Goal: Information Seeking & Learning: Check status

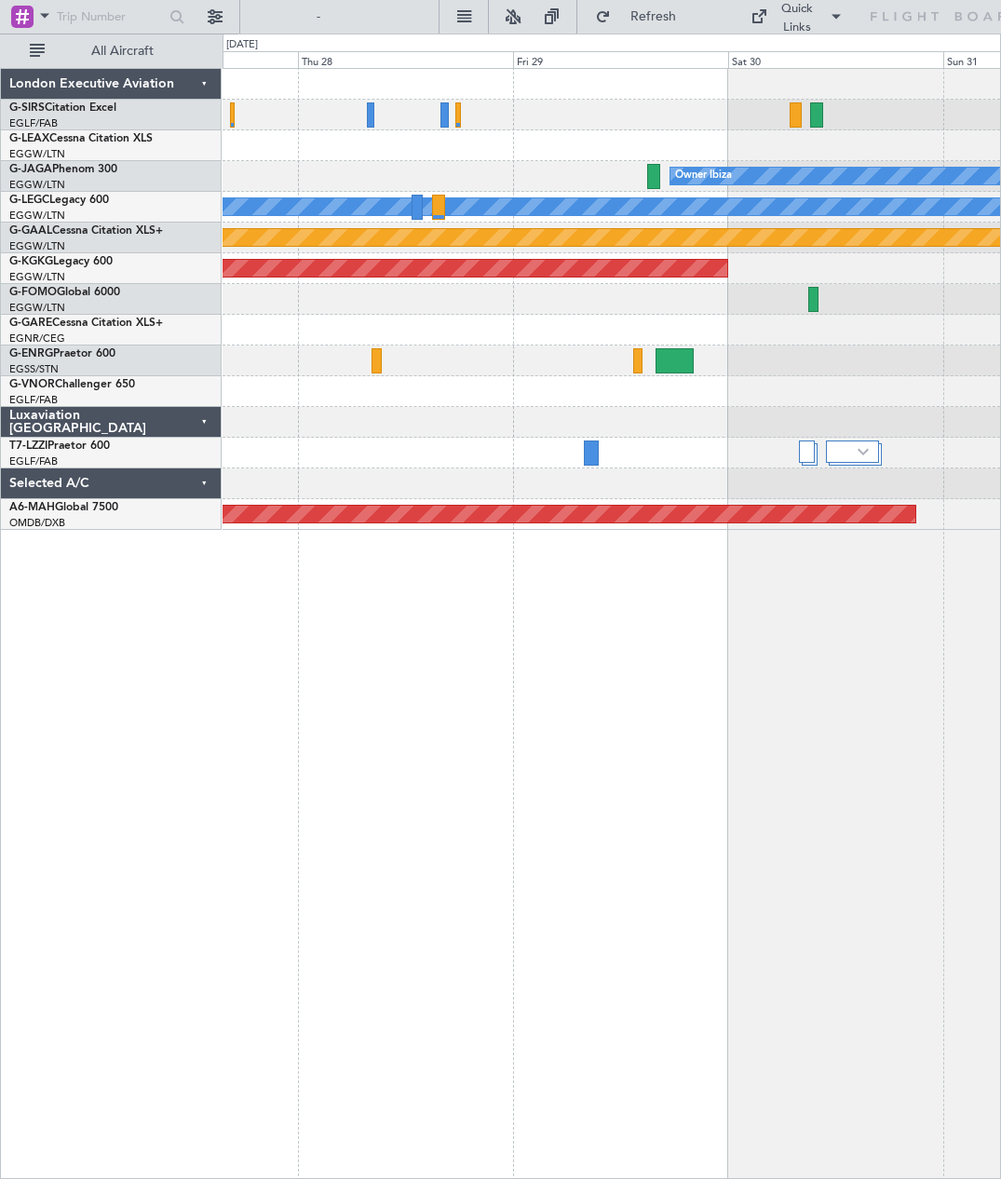
click at [593, 440] on div at bounding box center [591, 452] width 15 height 25
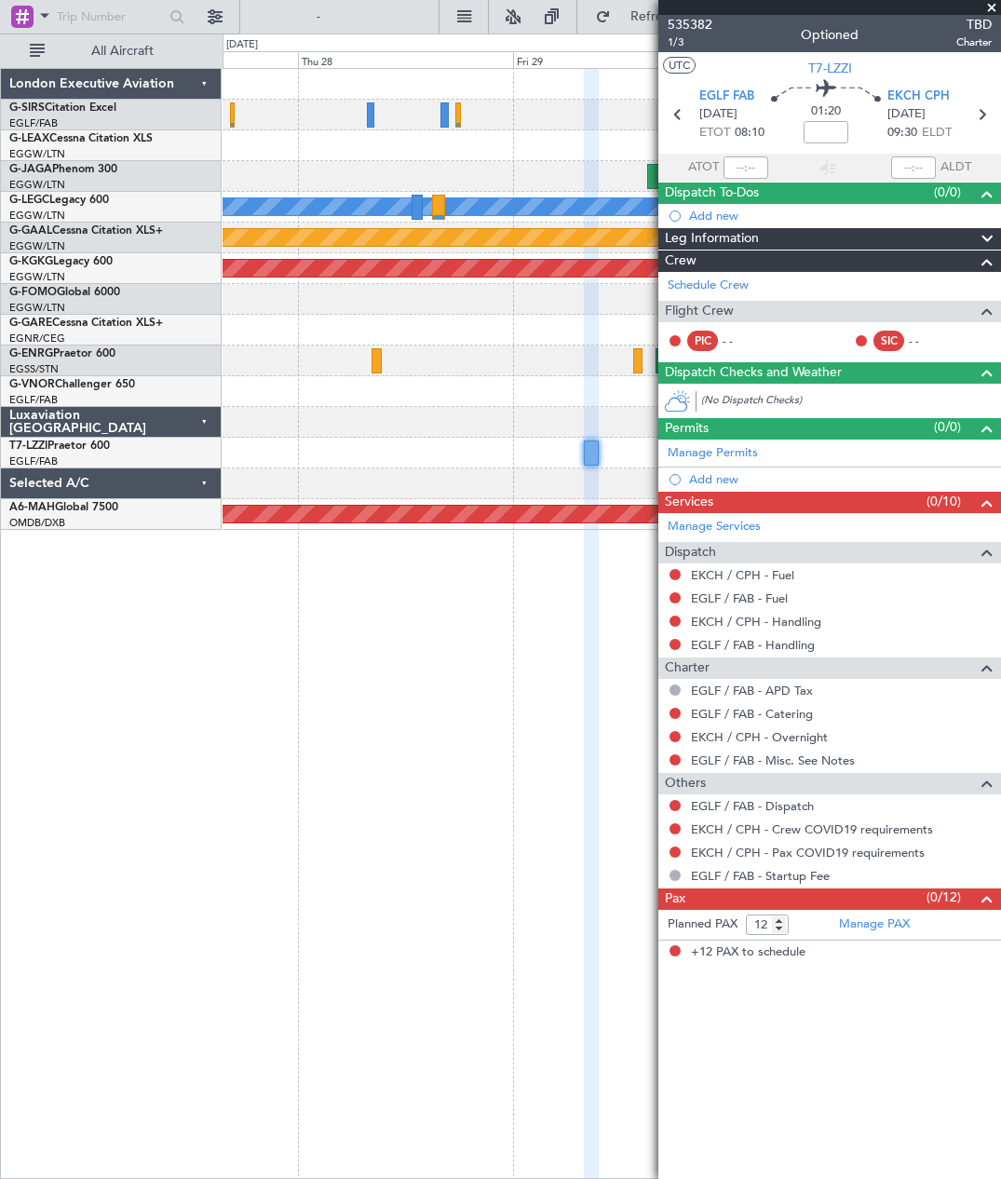
click at [926, 88] on span "EKCH CPH" at bounding box center [918, 97] width 62 height 19
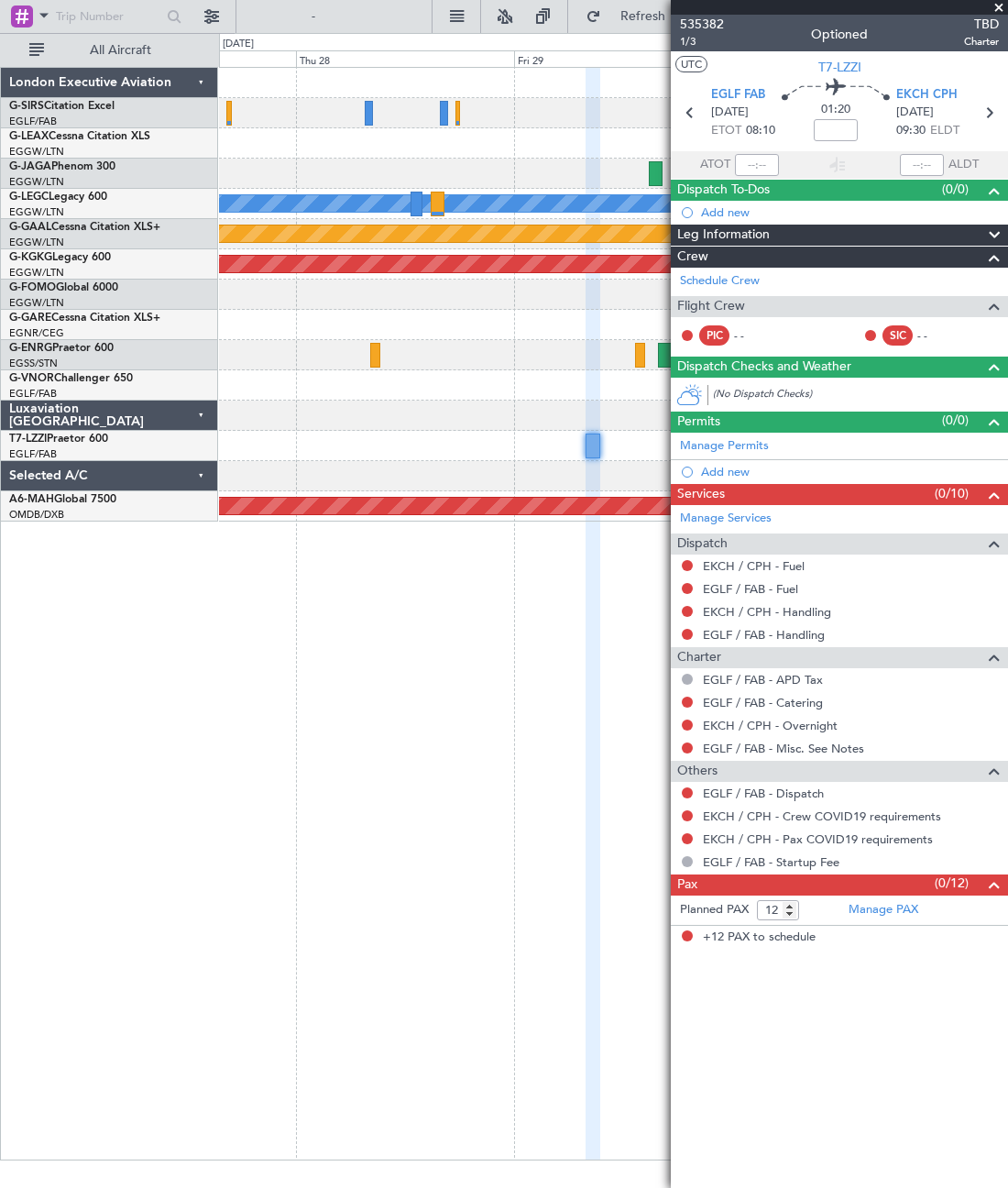
click at [984, 1] on span at bounding box center [999, 8] width 19 height 17
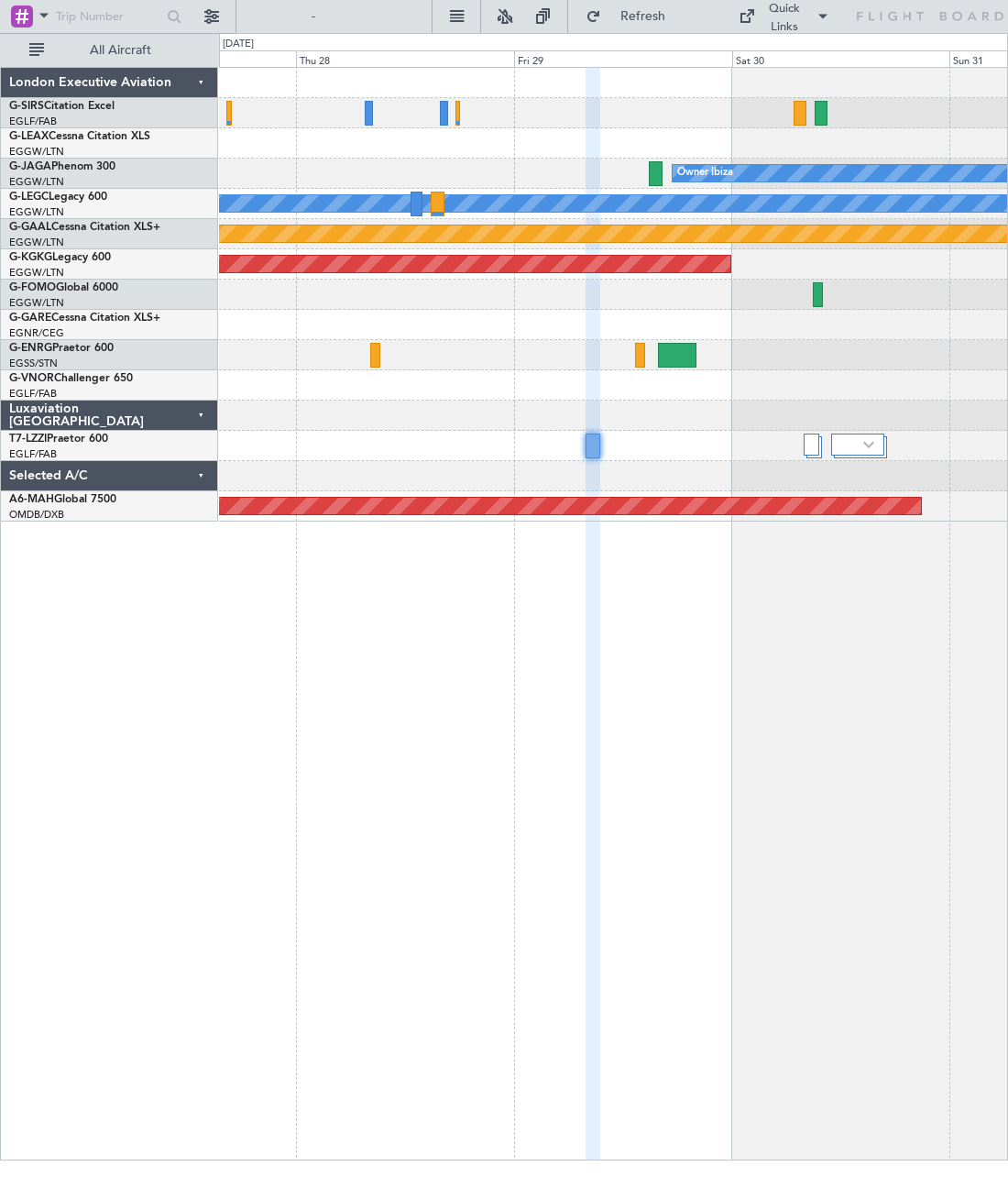
type input "0"
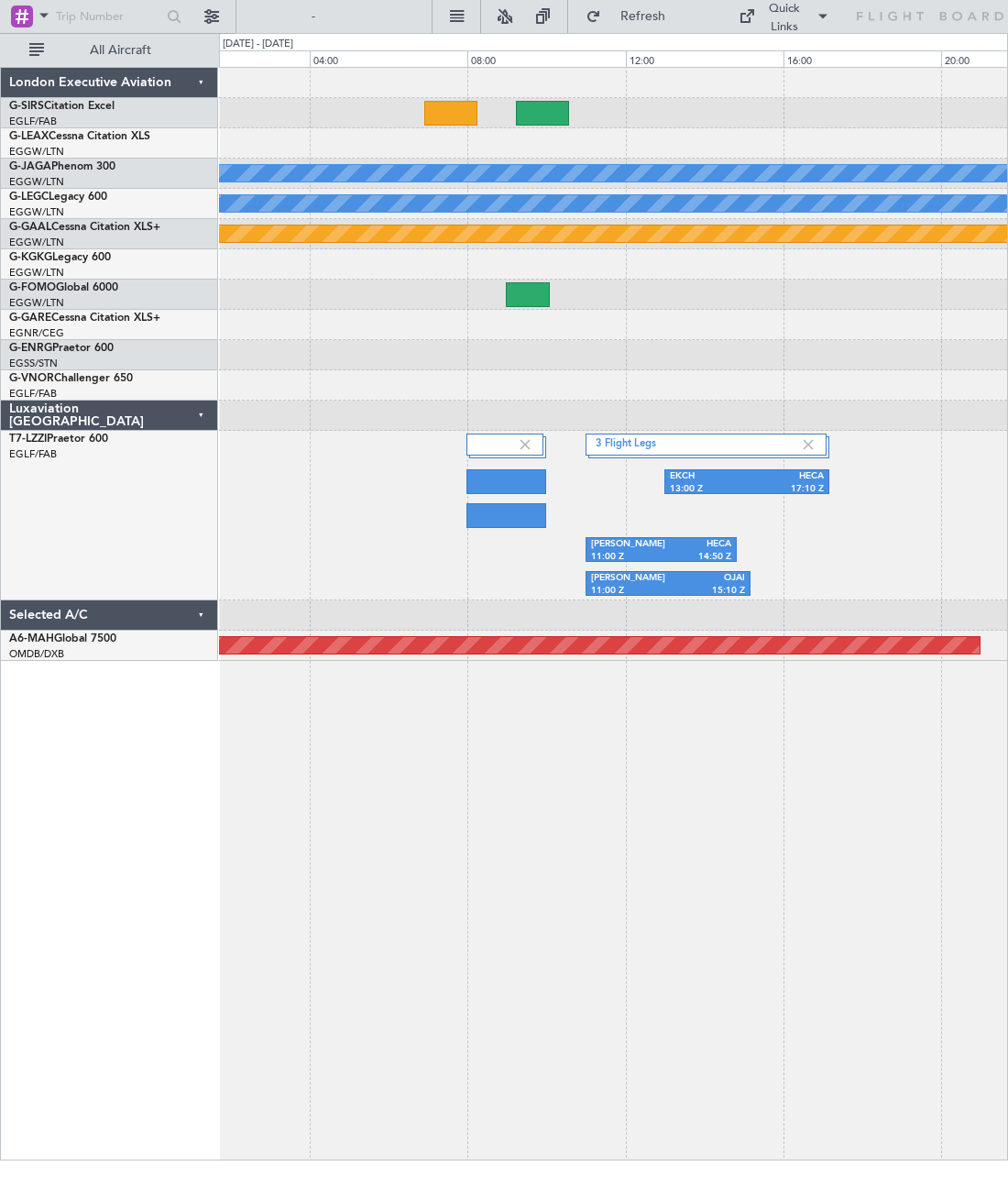
click at [714, 475] on div "EKCH" at bounding box center [709, 476] width 77 height 13
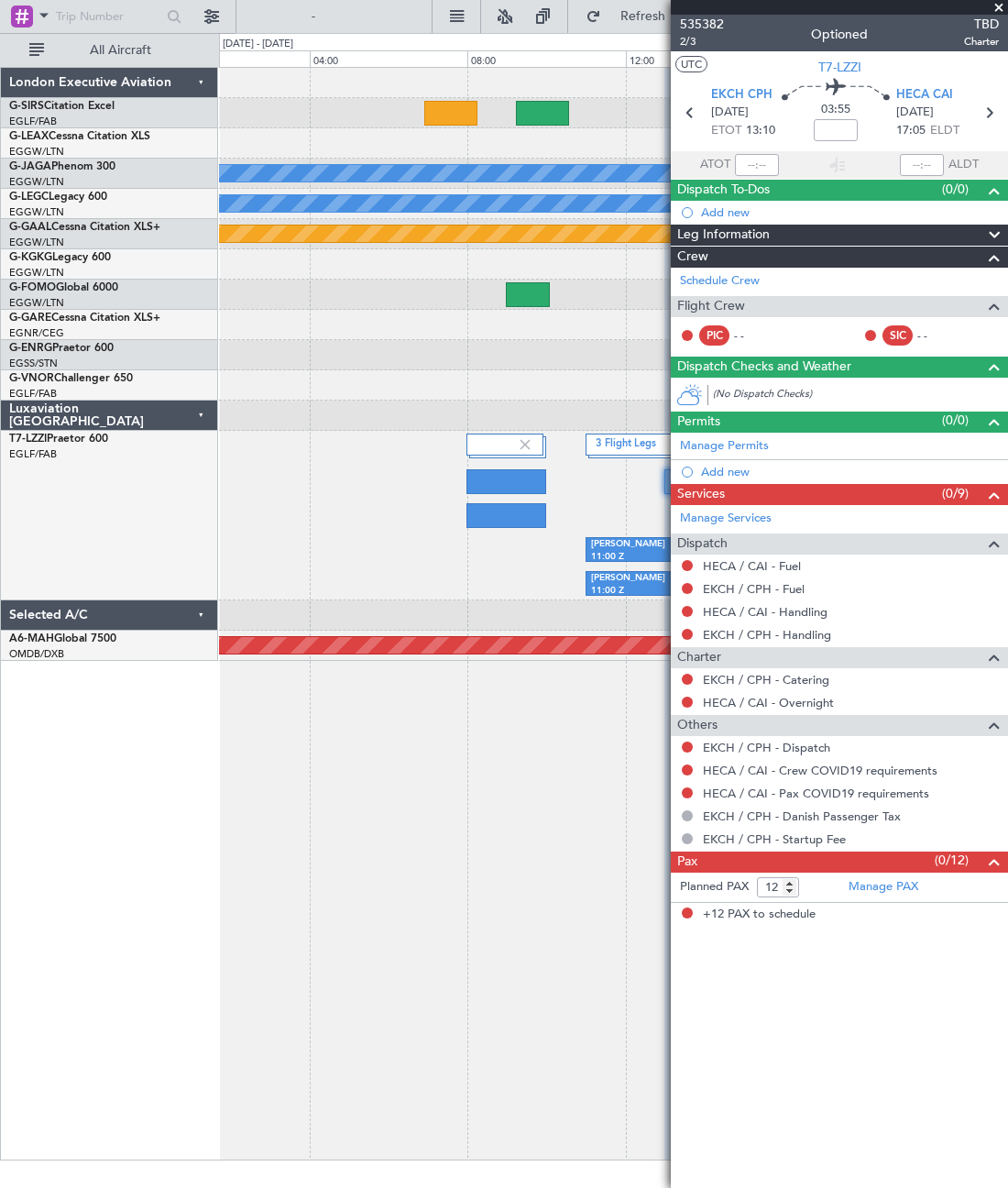
click at [919, 87] on span "HECA CAI" at bounding box center [925, 95] width 57 height 19
click at [579, 873] on div "Owner Ibiza A/C Unavailable London (Luton) Planned Maint Dusseldorf AOG Maint I…" at bounding box center [614, 613] width 789 height 1094
click at [984, 9] on span at bounding box center [999, 8] width 19 height 17
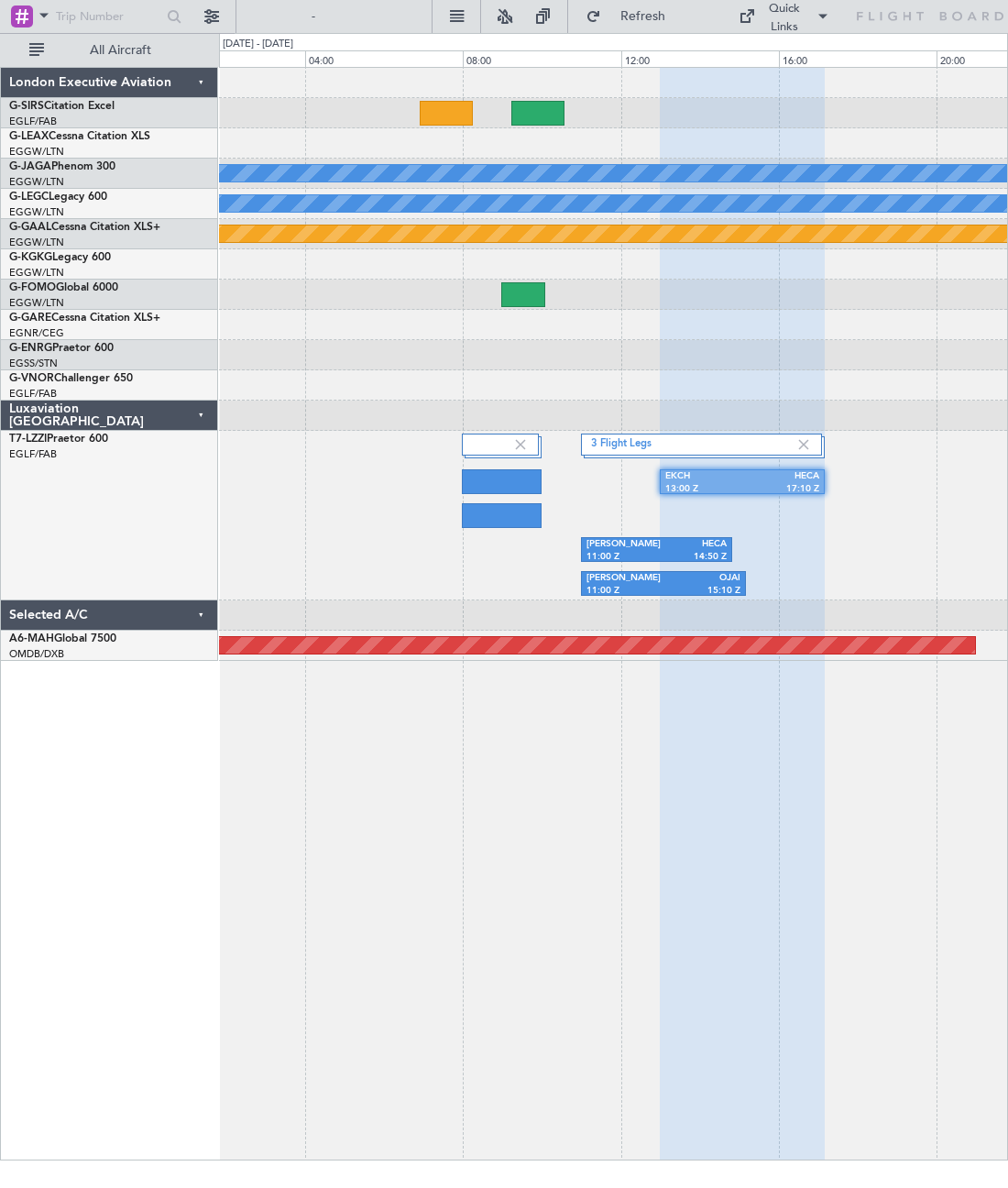
type input "0"
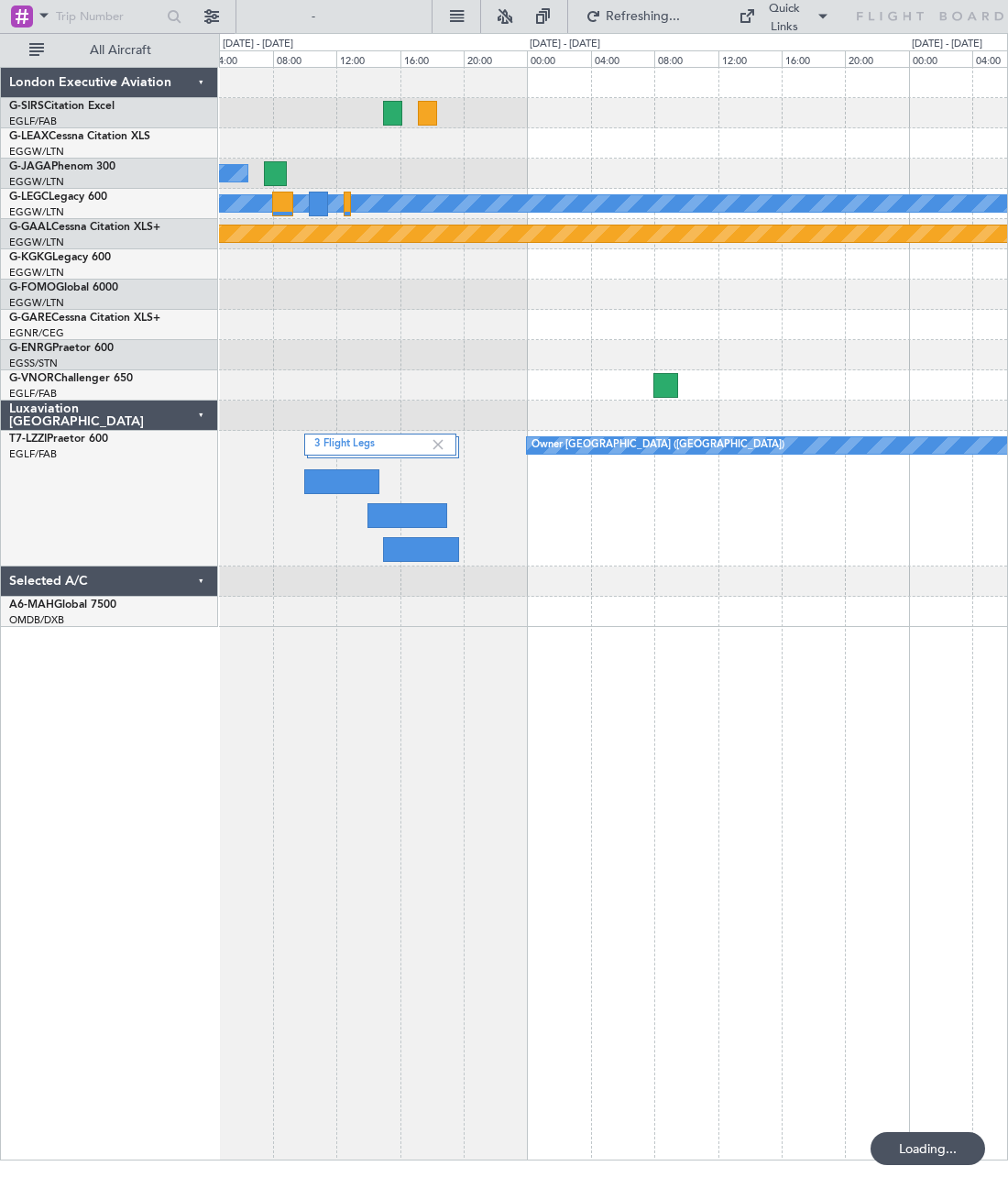
click at [335, 487] on div at bounding box center [342, 481] width 76 height 25
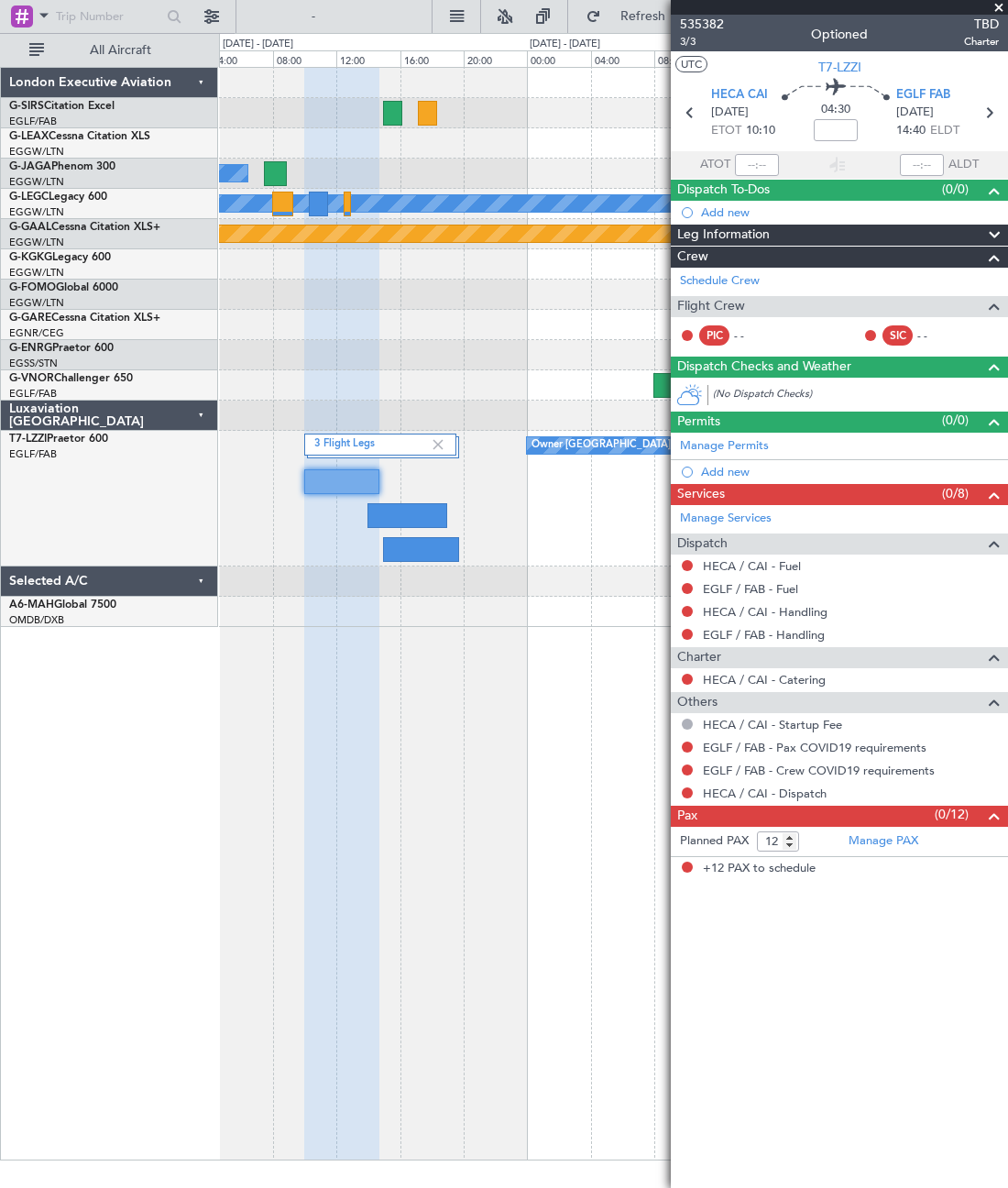
click at [984, 1] on span at bounding box center [999, 8] width 19 height 17
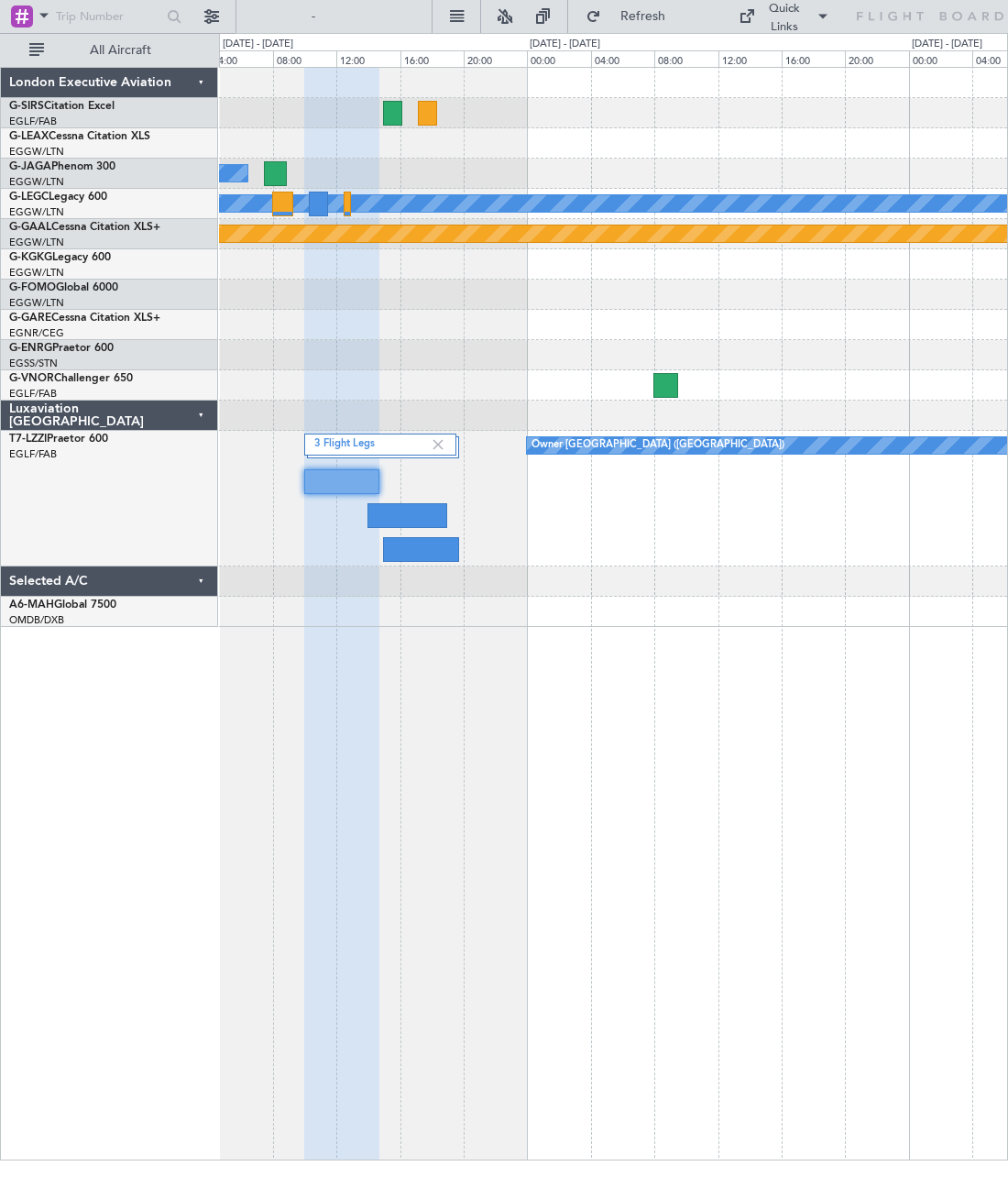
type input "0"
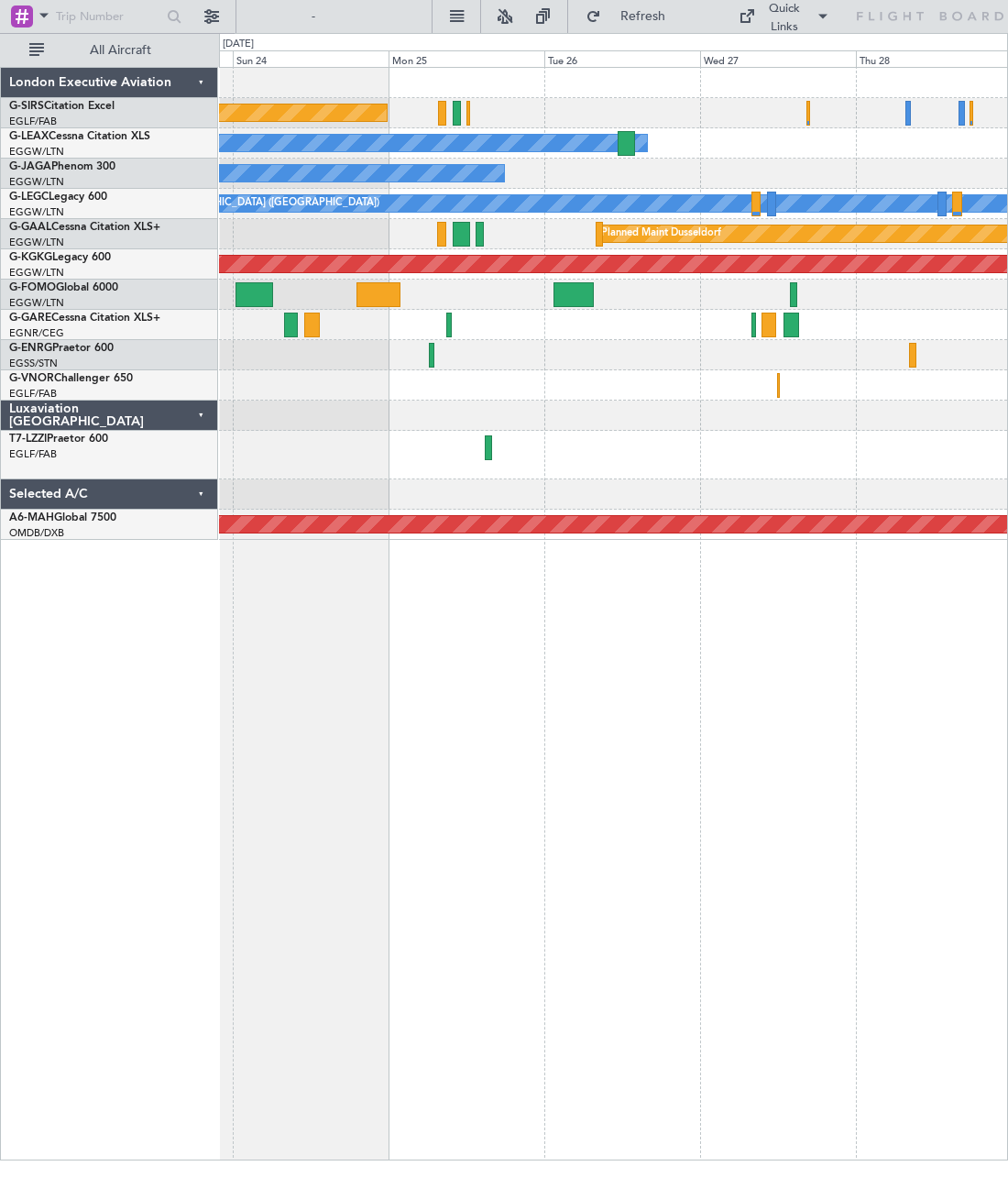
click at [472, 461] on div at bounding box center [613, 455] width 788 height 48
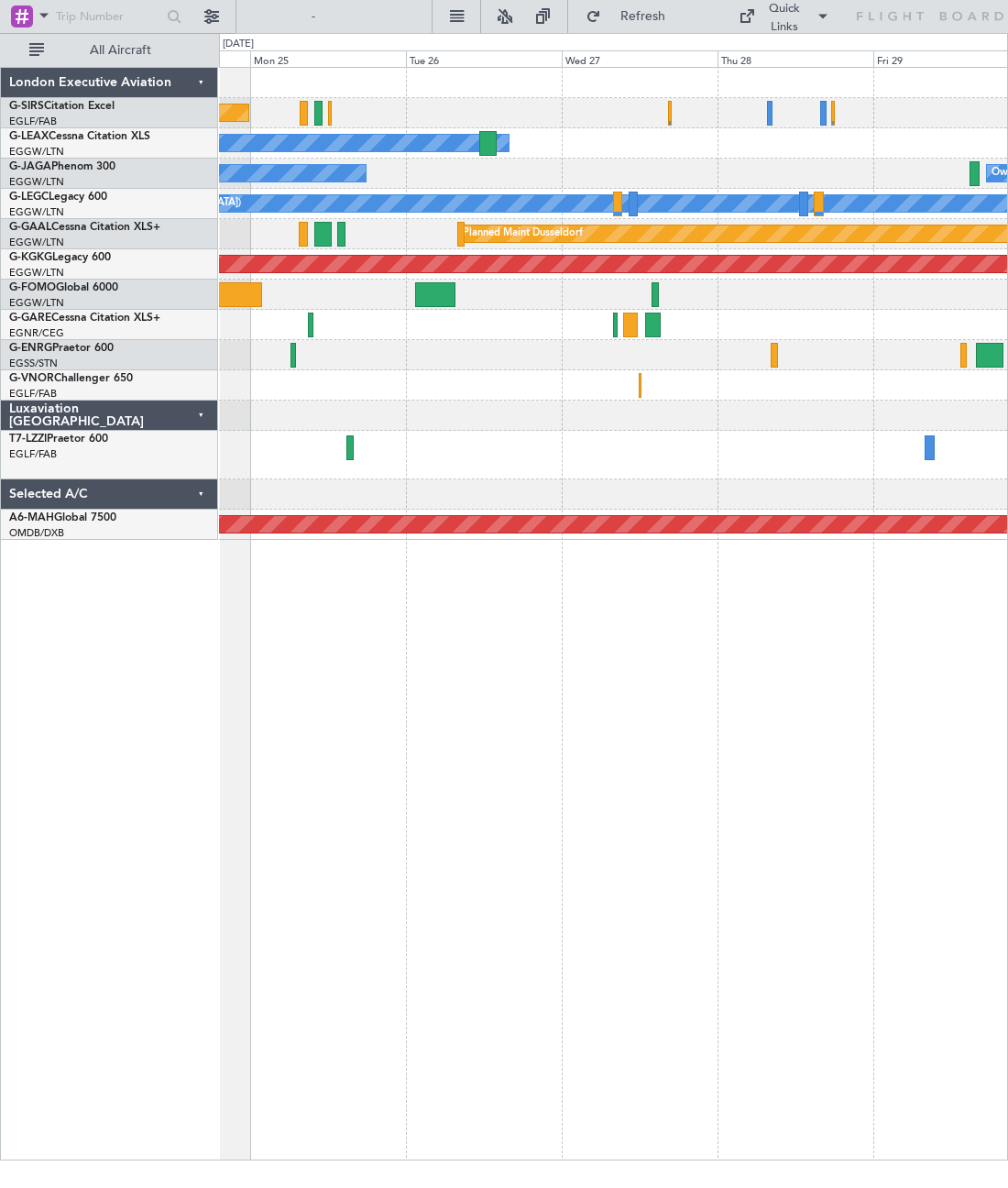
click at [340, 449] on div at bounding box center [613, 455] width 788 height 48
click at [357, 454] on div at bounding box center [613, 455] width 788 height 48
click at [347, 445] on div at bounding box center [349, 447] width 7 height 25
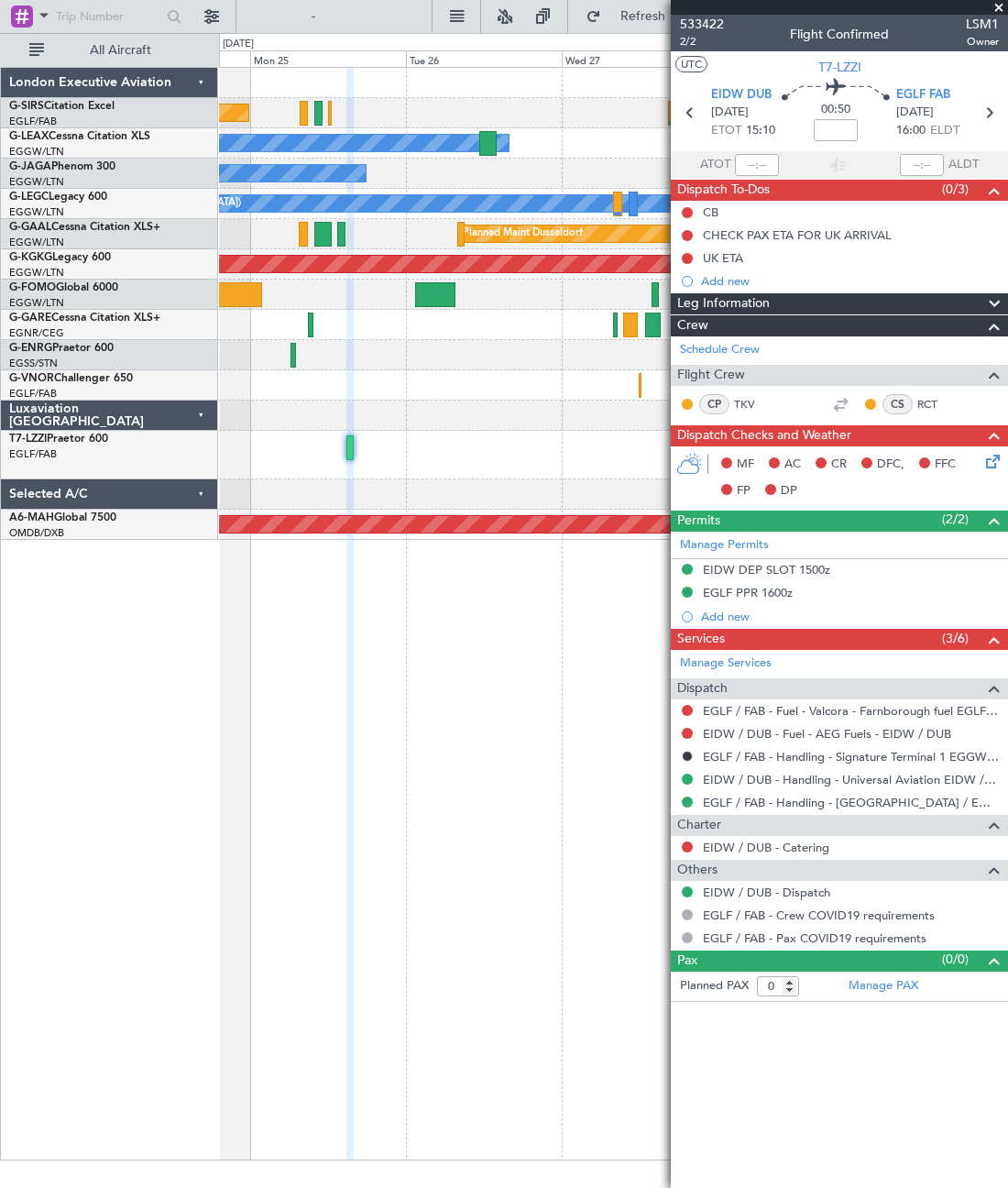
click at [984, 5] on span at bounding box center [999, 8] width 19 height 17
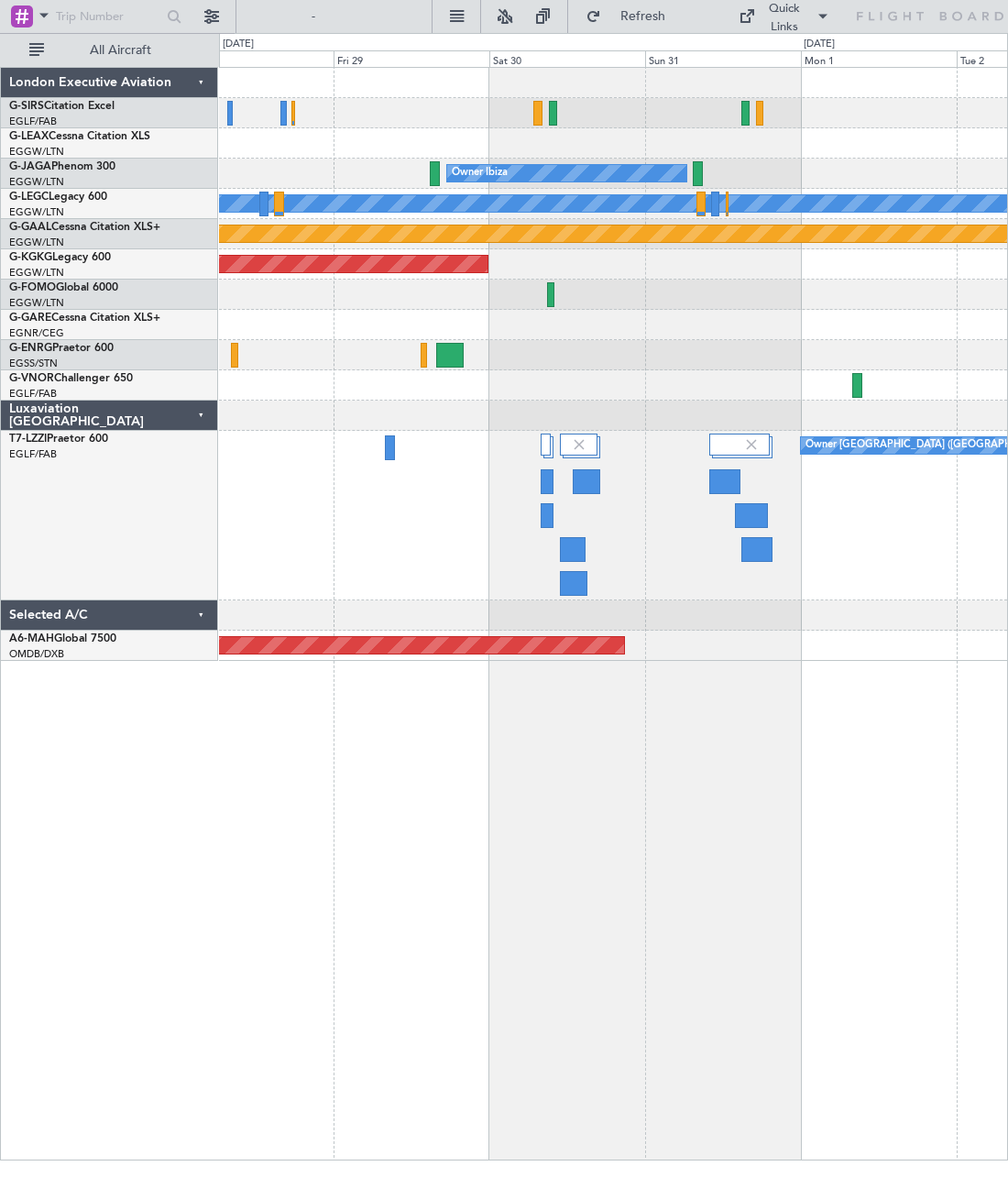
click at [387, 433] on div "Owner London (Farnborough)" at bounding box center [613, 516] width 788 height 169
click at [381, 441] on div "Owner London (Farnborough)" at bounding box center [613, 516] width 788 height 169
click at [393, 435] on div at bounding box center [390, 447] width 11 height 25
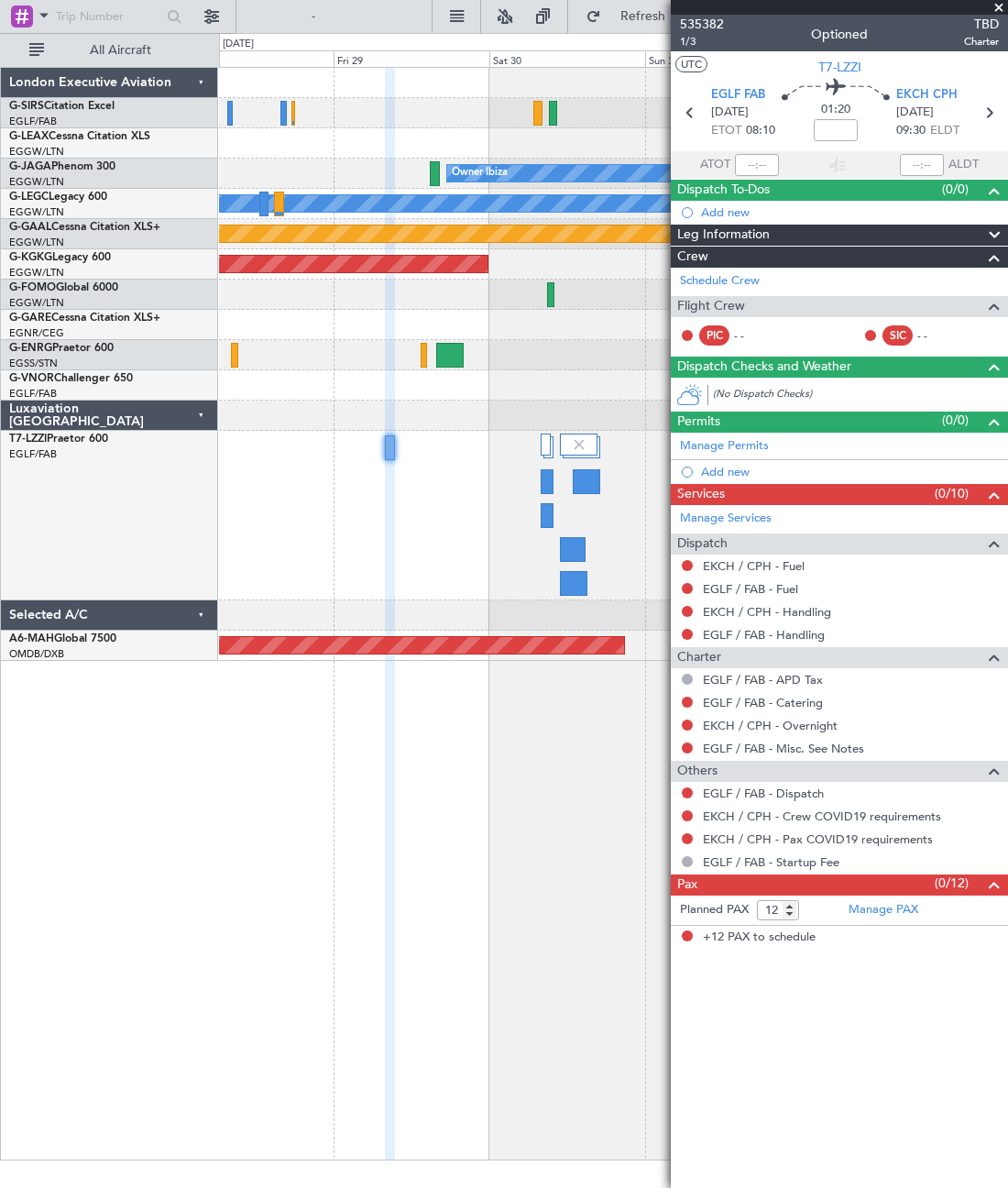
click at [984, 8] on span at bounding box center [999, 8] width 19 height 17
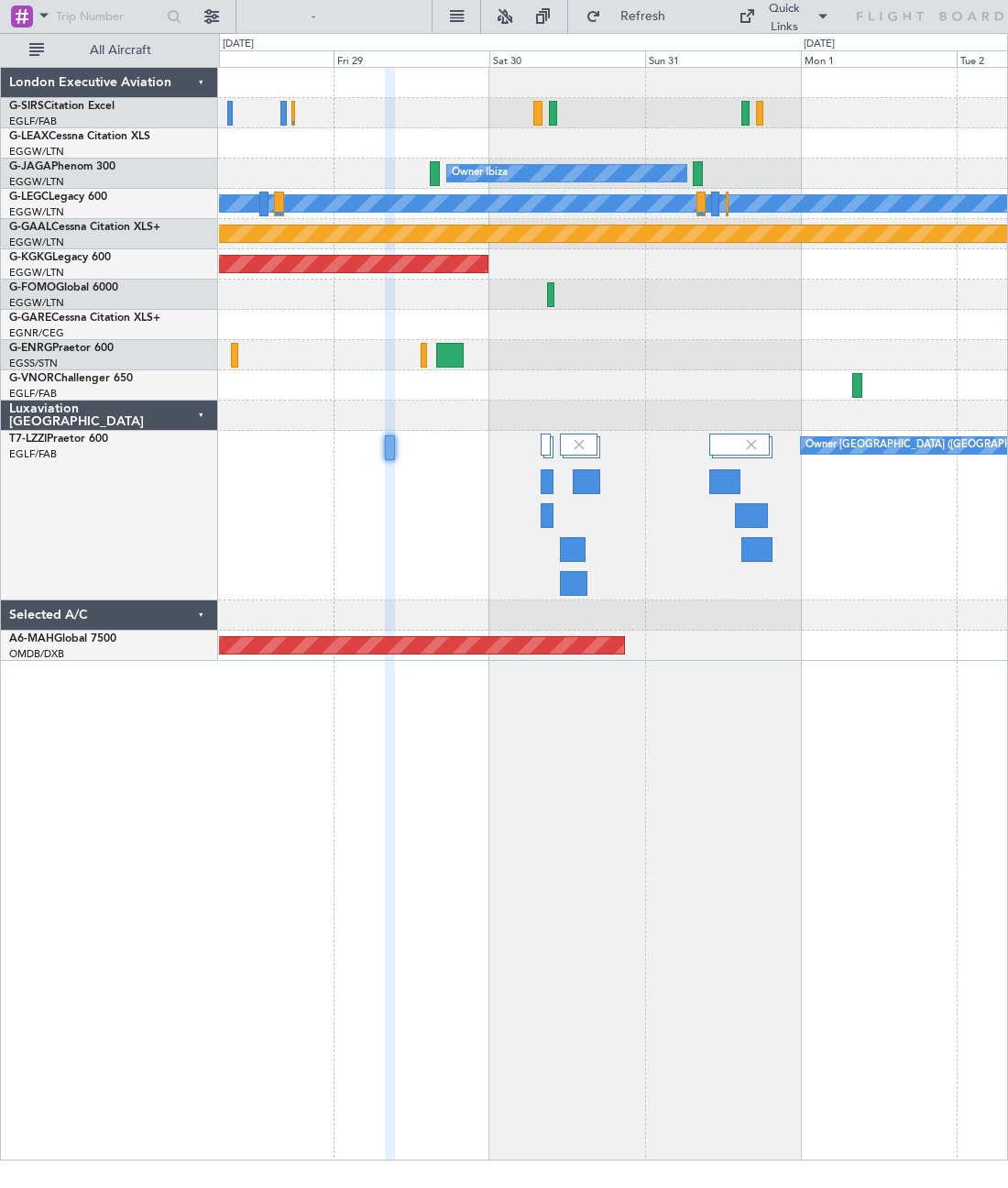
type input "0"
click at [590, 489] on div at bounding box center [587, 481] width 28 height 25
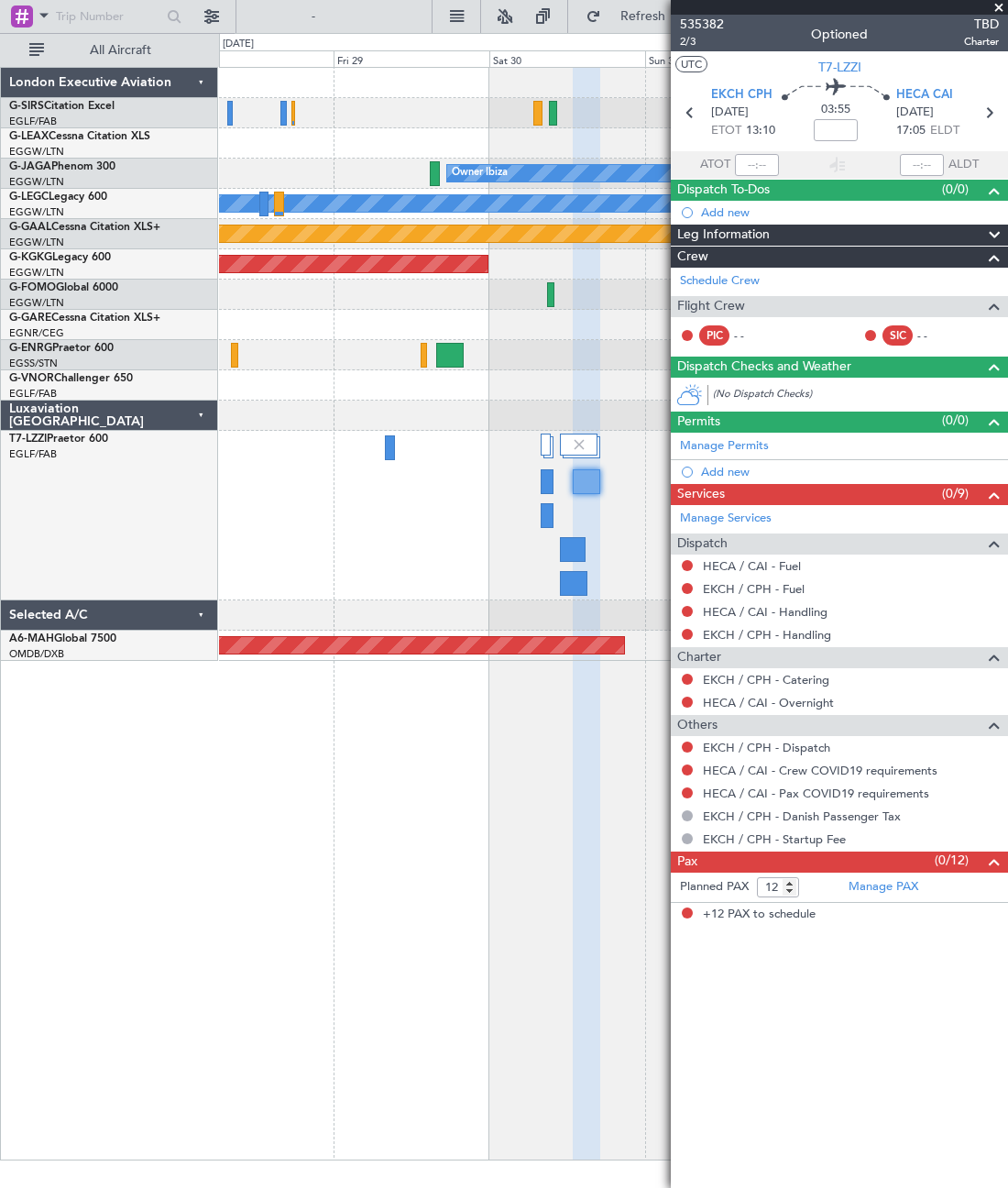
click at [984, 2] on span at bounding box center [999, 8] width 19 height 17
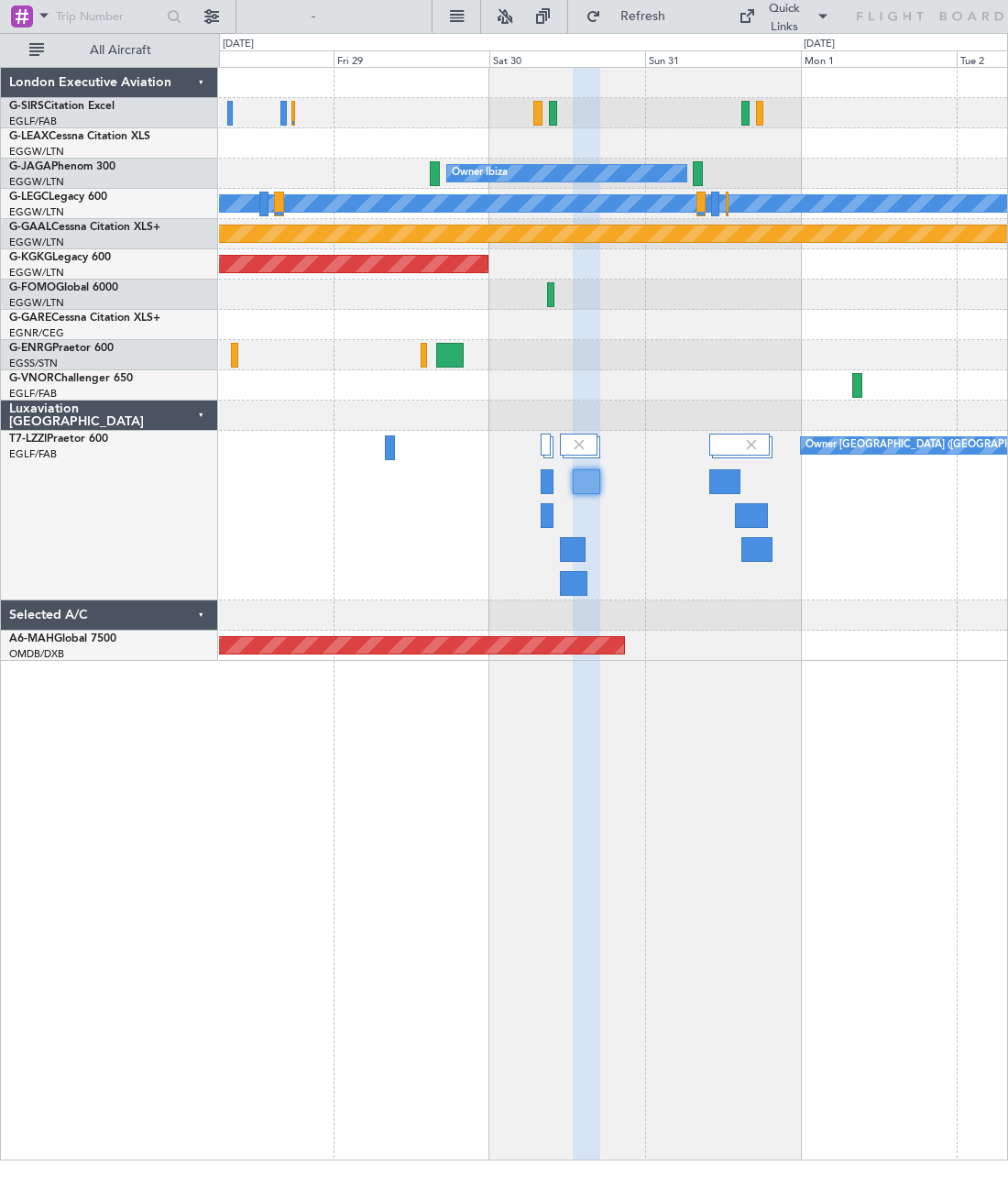
type input "0"
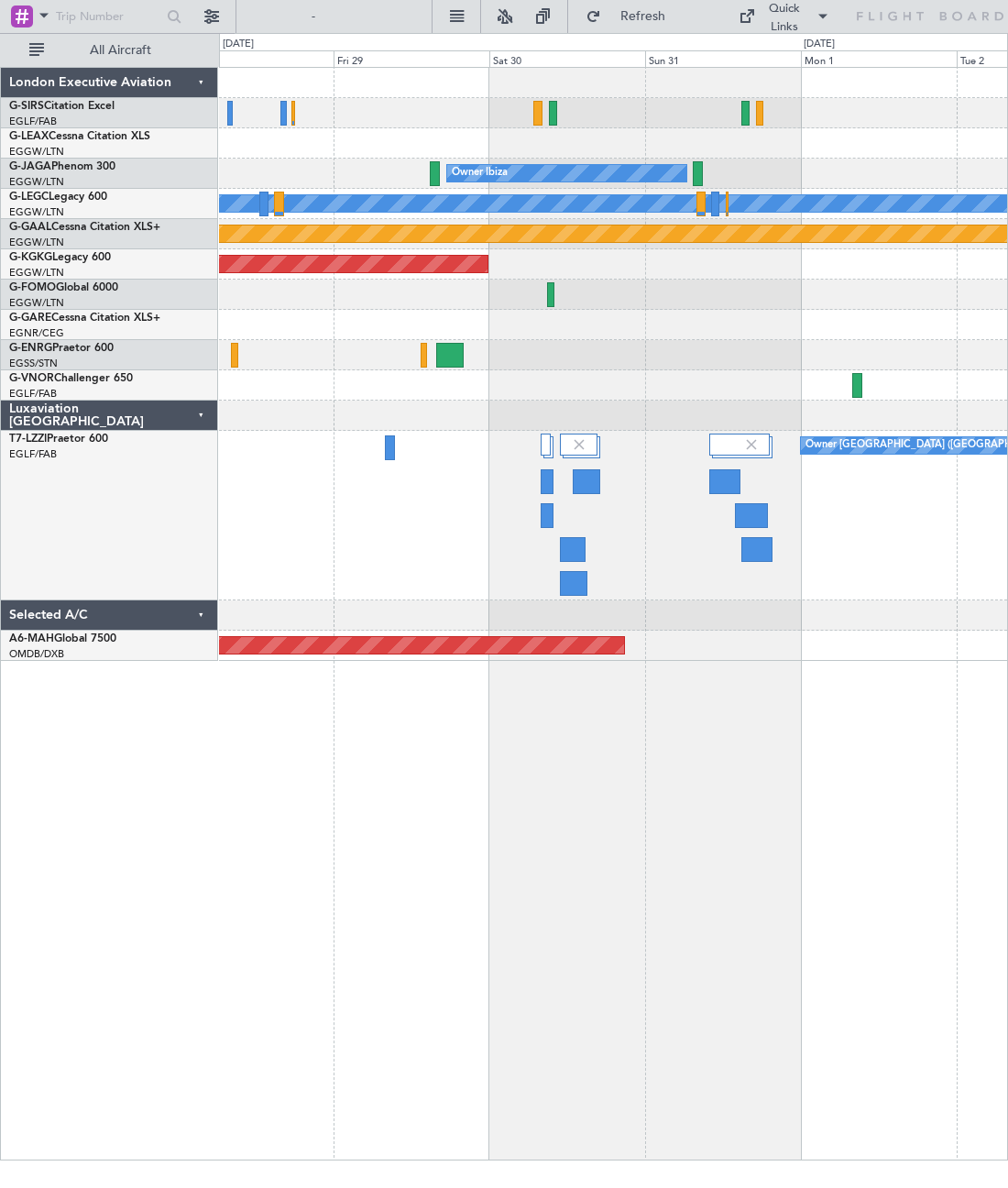
click at [582, 541] on div at bounding box center [573, 549] width 26 height 25
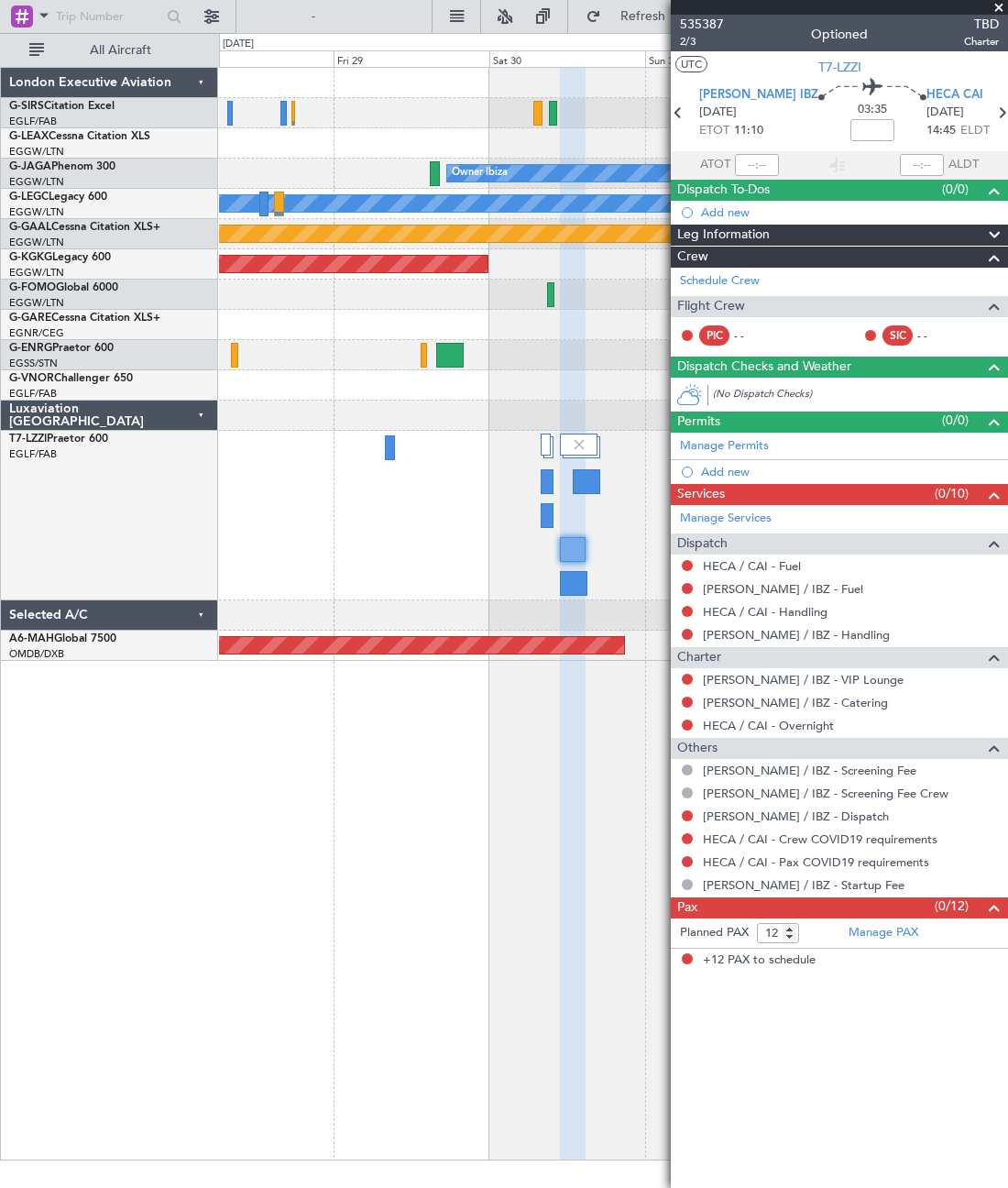
click at [984, 5] on span at bounding box center [999, 8] width 19 height 17
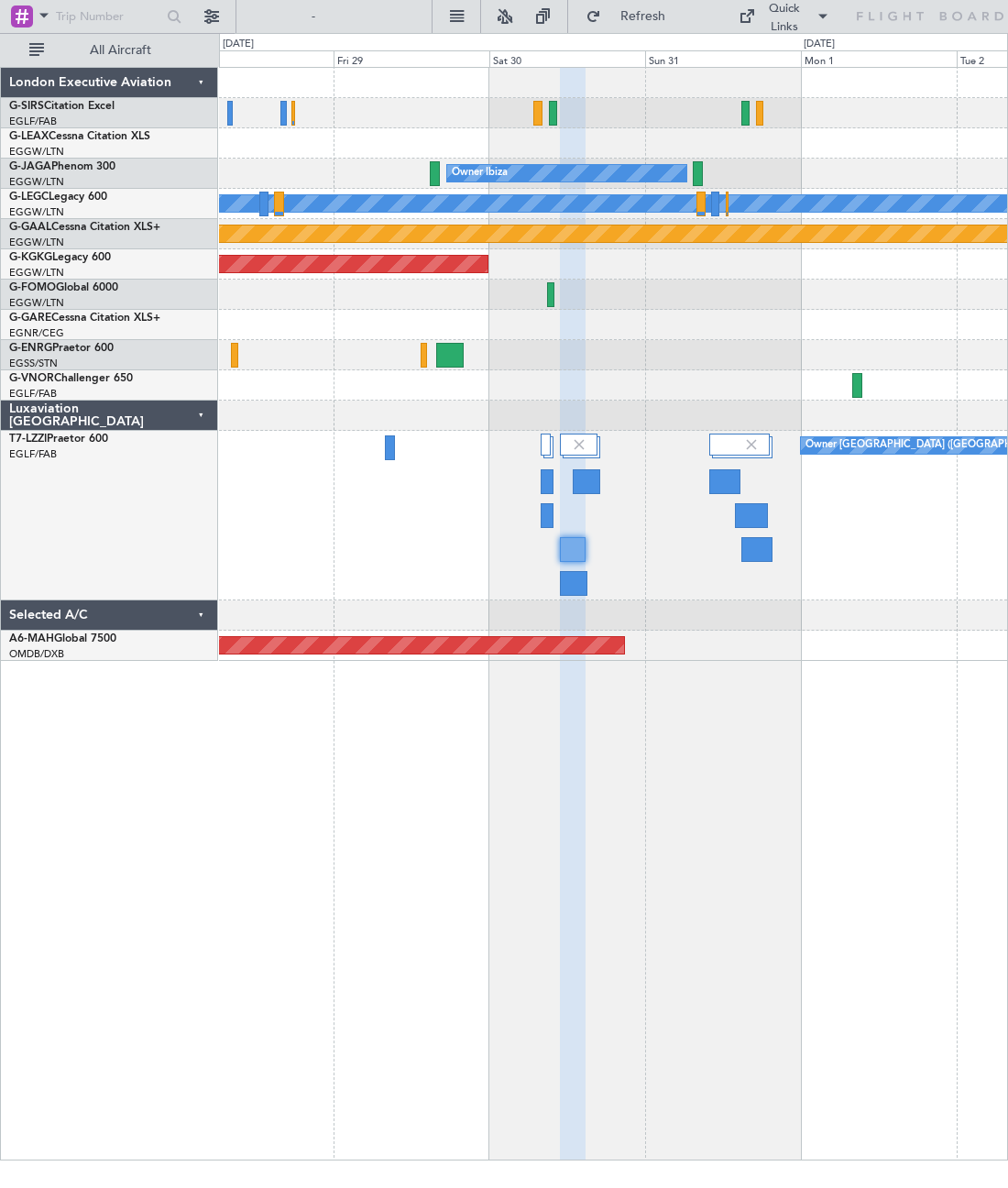
type input "0"
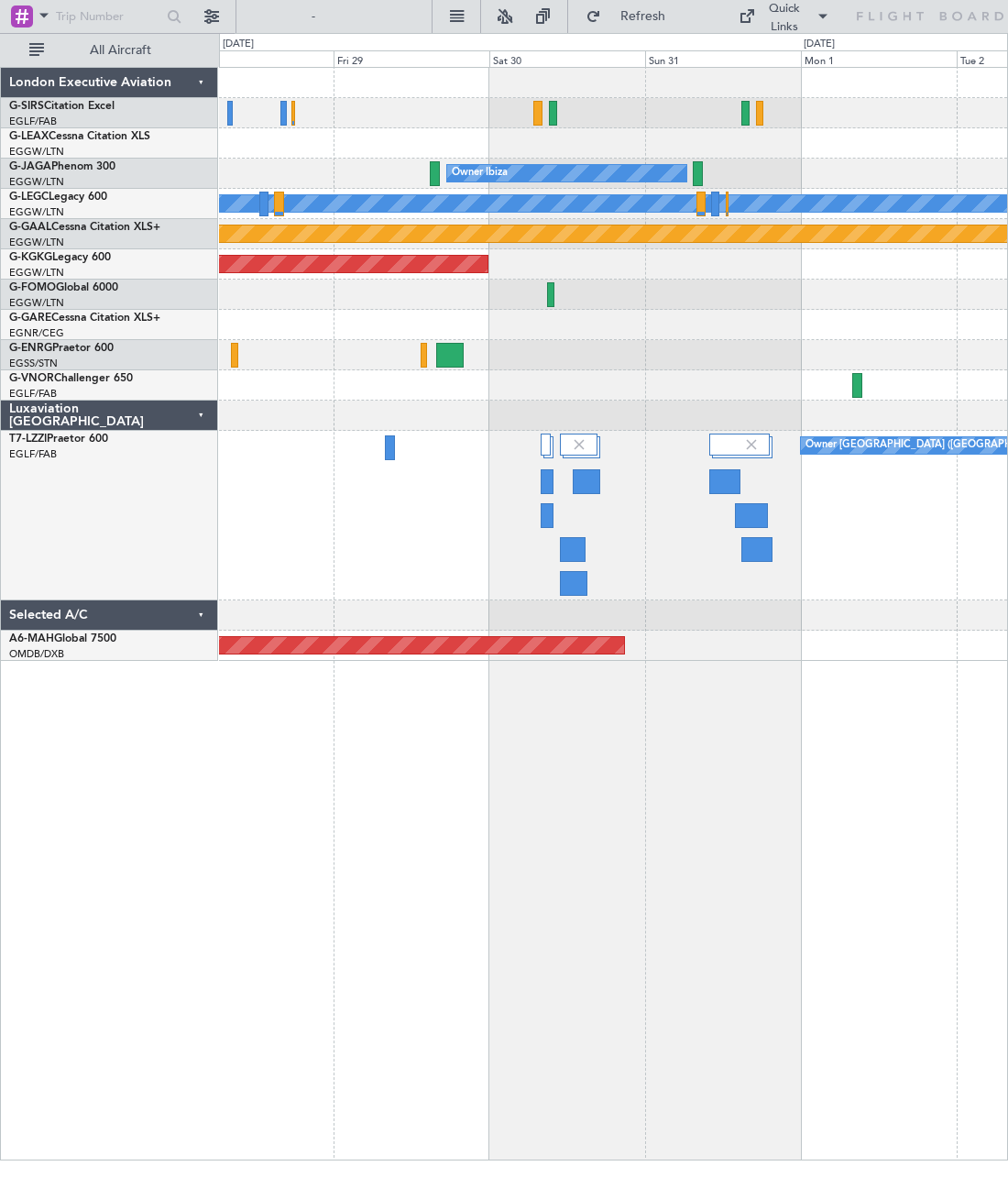
click at [766, 557] on div at bounding box center [757, 549] width 32 height 25
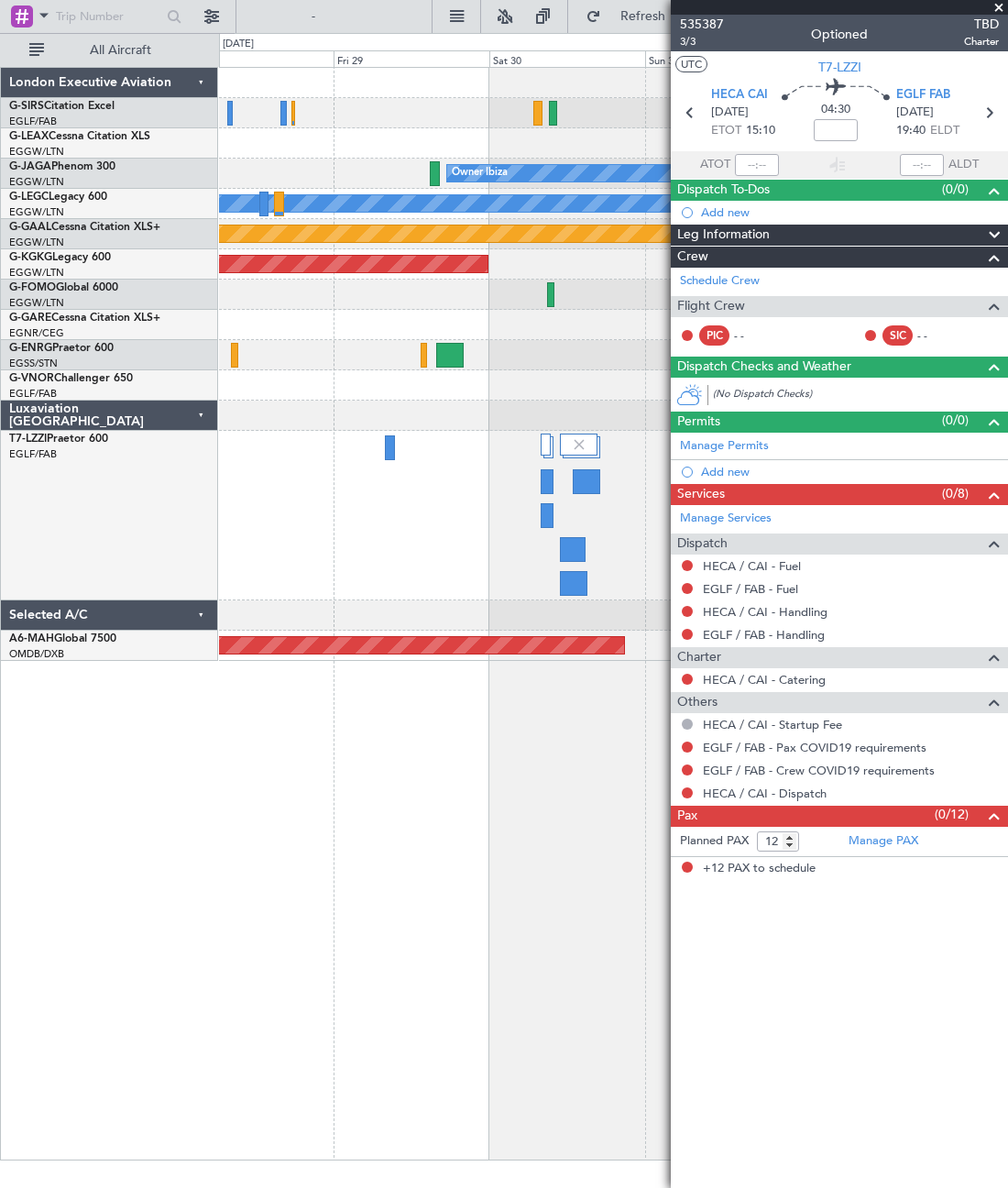
click at [984, 12] on span at bounding box center [999, 8] width 19 height 17
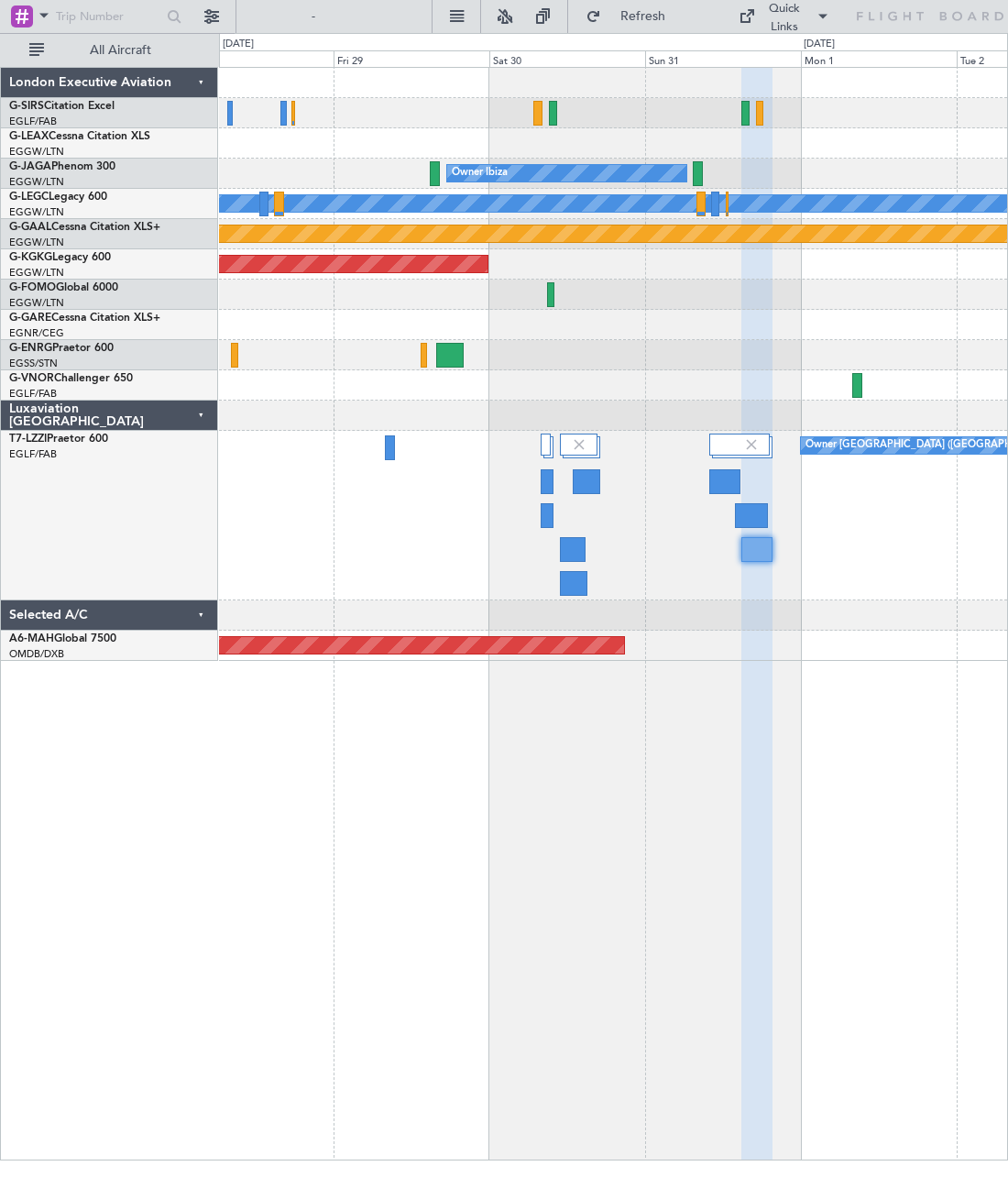
type input "0"
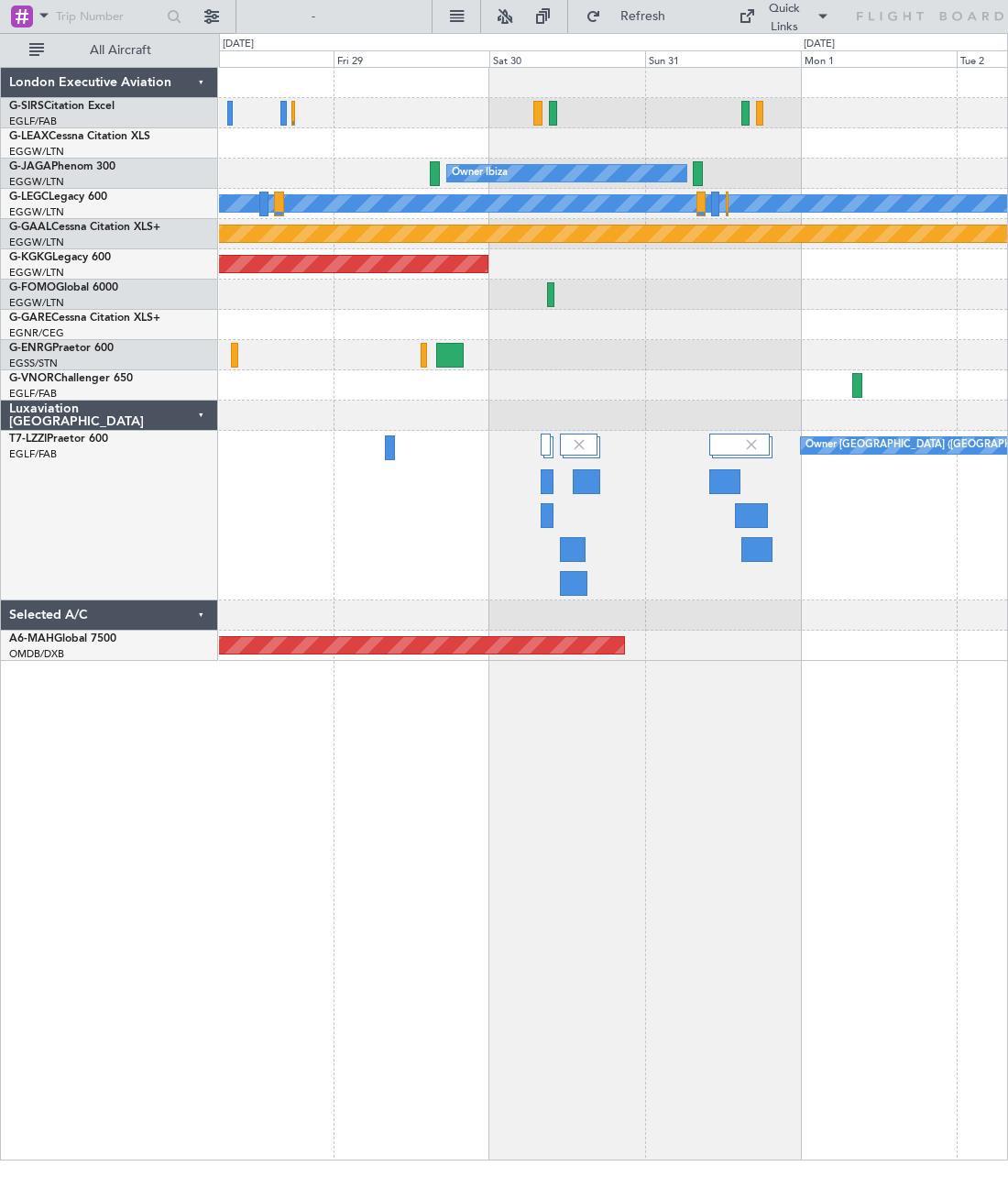
click at [396, 447] on div "Owner London (Farnborough)" at bounding box center [613, 516] width 788 height 169
click at [393, 441] on div at bounding box center [390, 447] width 11 height 25
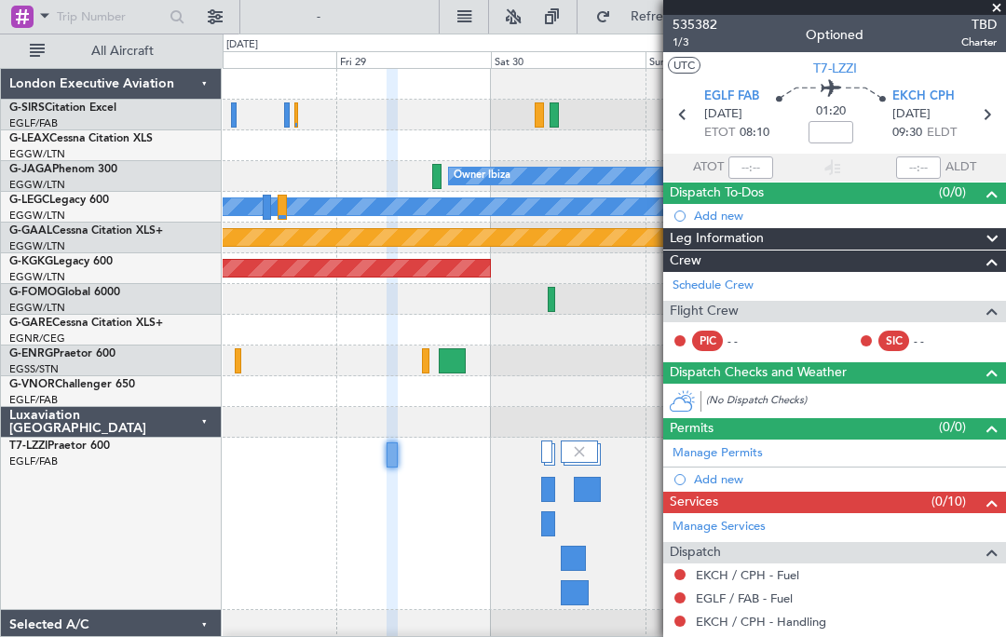
click at [655, 630] on div at bounding box center [614, 625] width 782 height 31
